Goal: Task Accomplishment & Management: Manage account settings

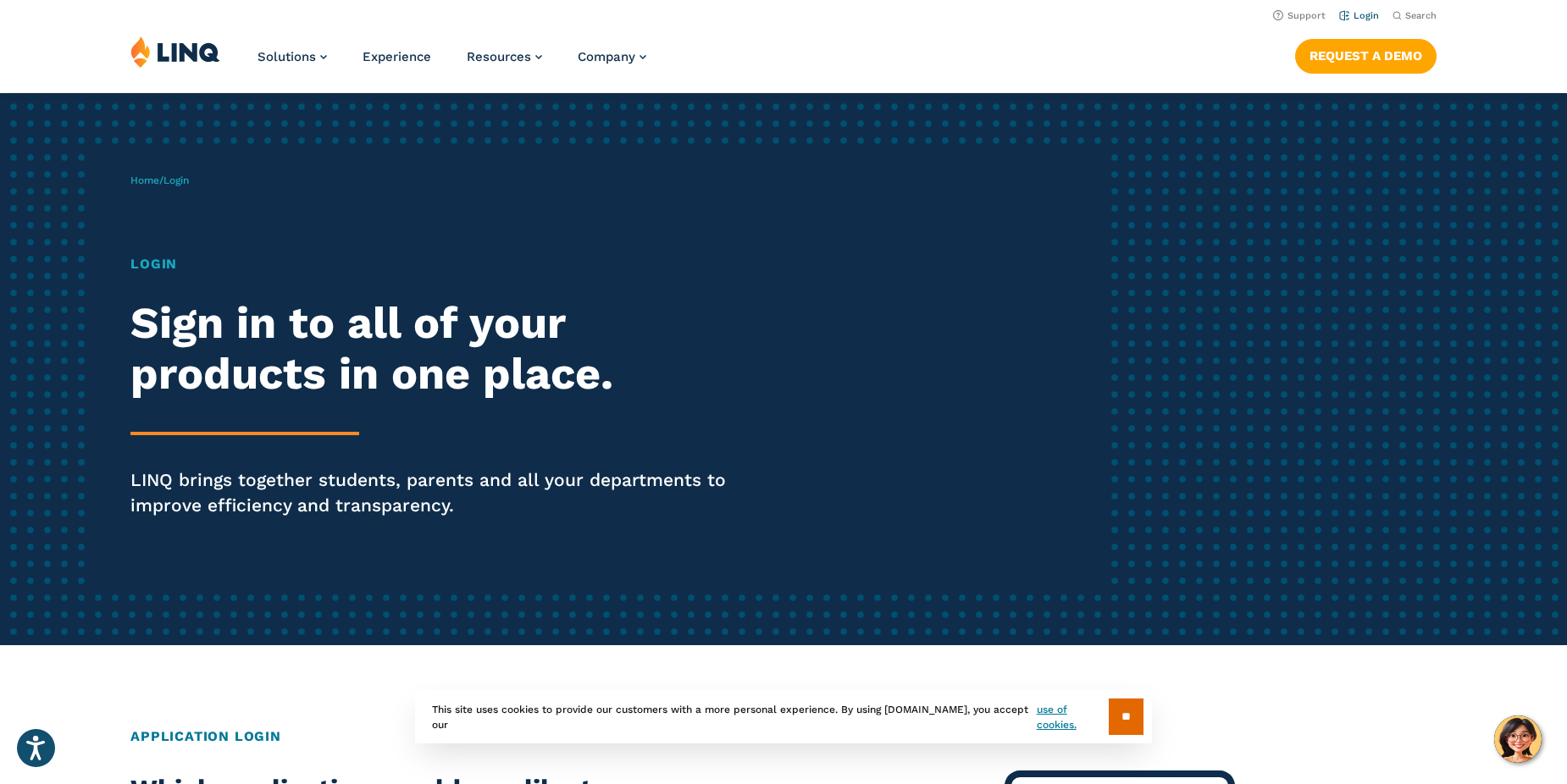
click at [1370, 17] on link "Login" at bounding box center [1359, 15] width 40 height 11
click at [1365, 15] on link "Login" at bounding box center [1359, 15] width 40 height 11
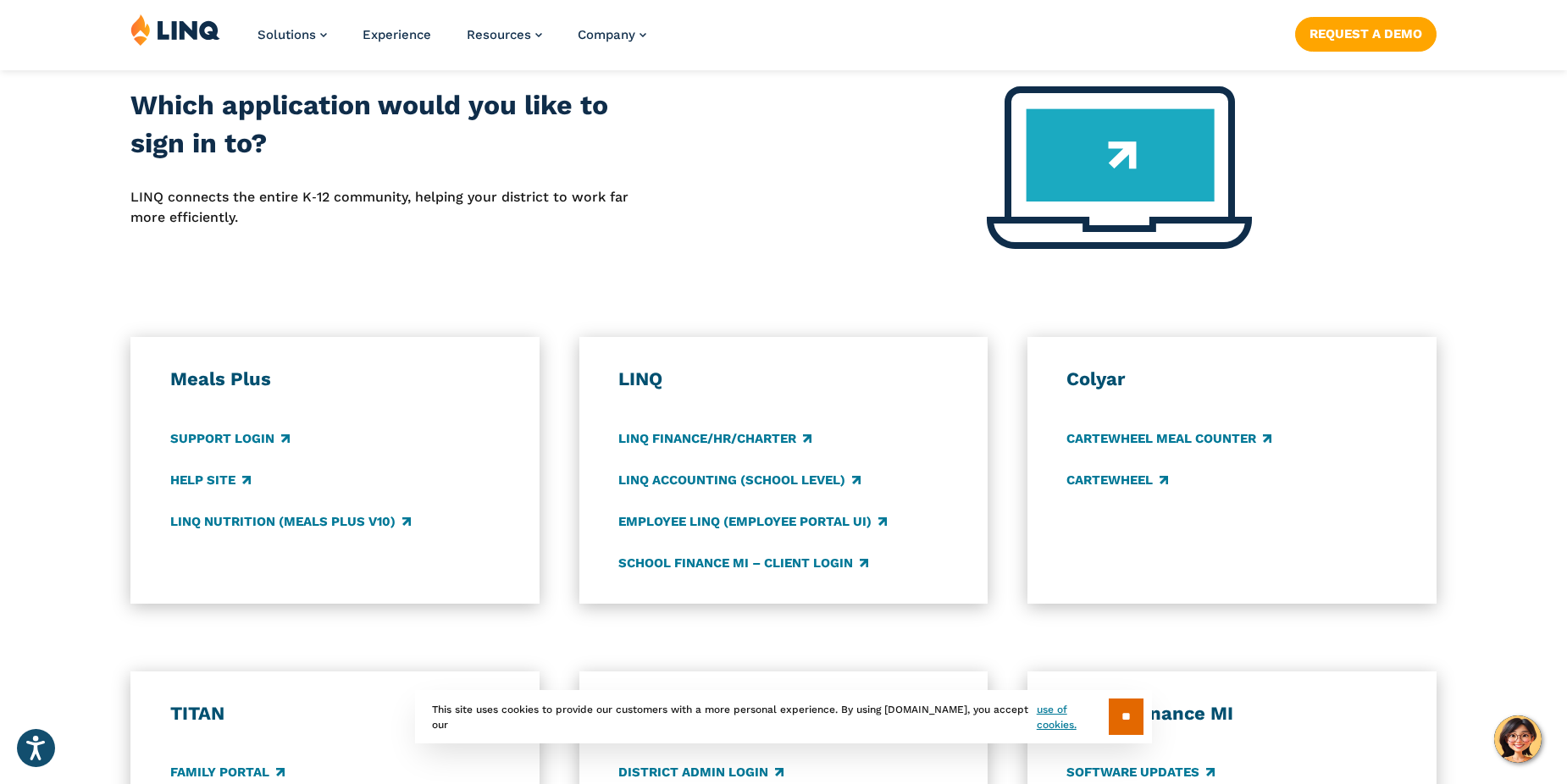
scroll to position [681, 0]
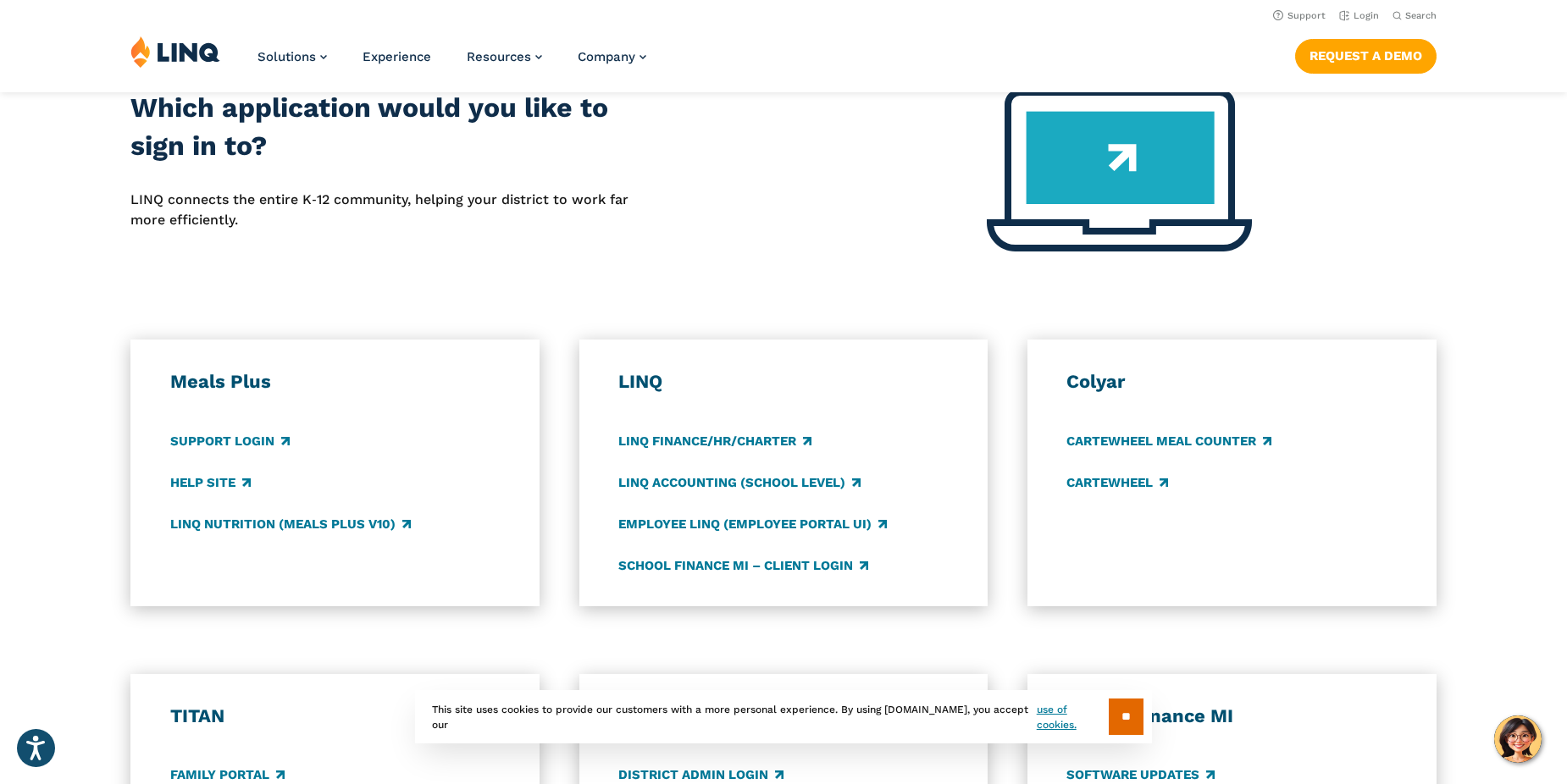
click at [490, 260] on div "Which application would you like to sign in to? LINQ connects the entire K‑12 c…" at bounding box center [390, 180] width 521 height 183
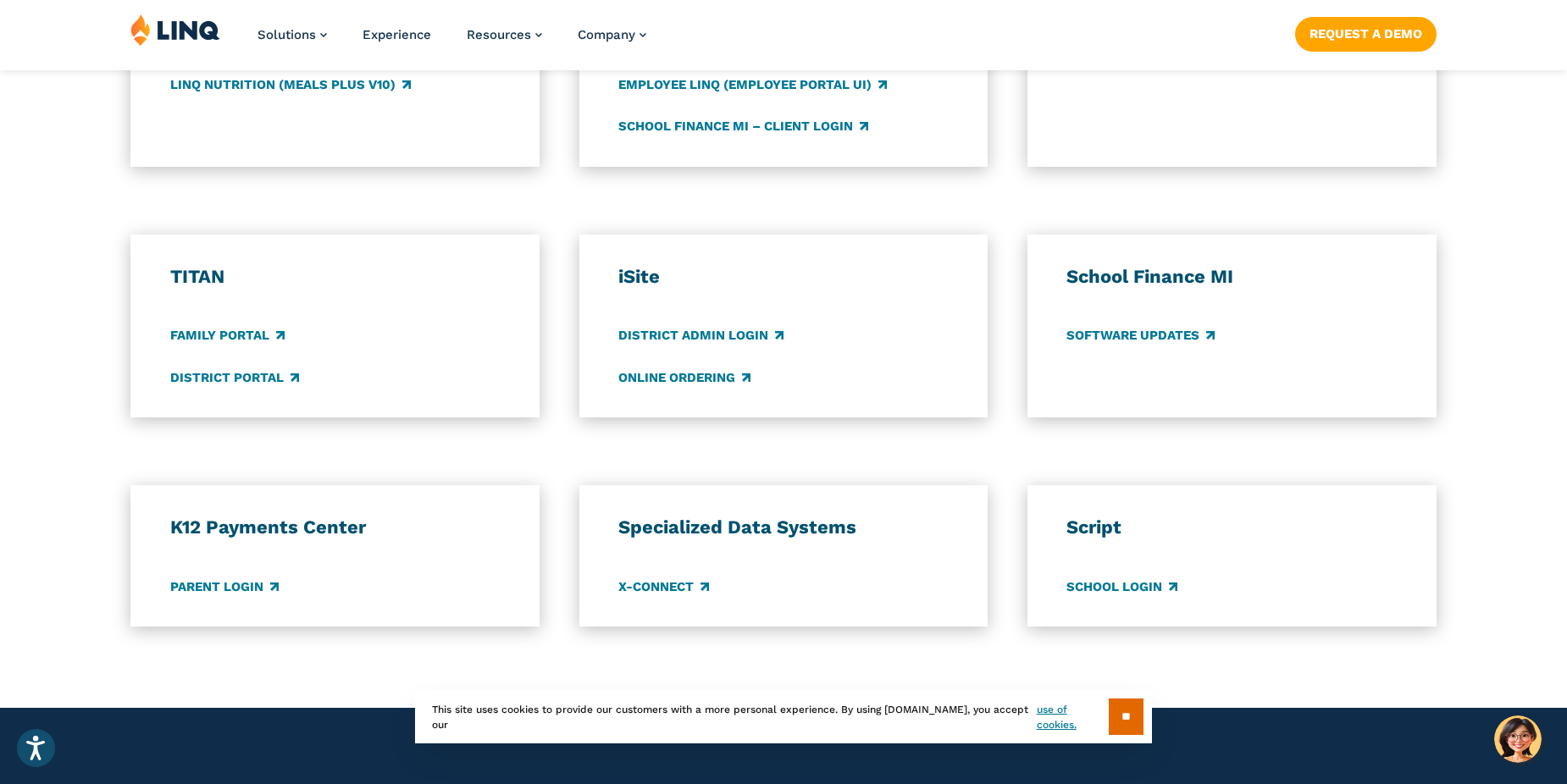
scroll to position [1122, 0]
click at [227, 594] on link "Parent Login" at bounding box center [224, 586] width 108 height 19
